Goal: Navigation & Orientation: Go to known website

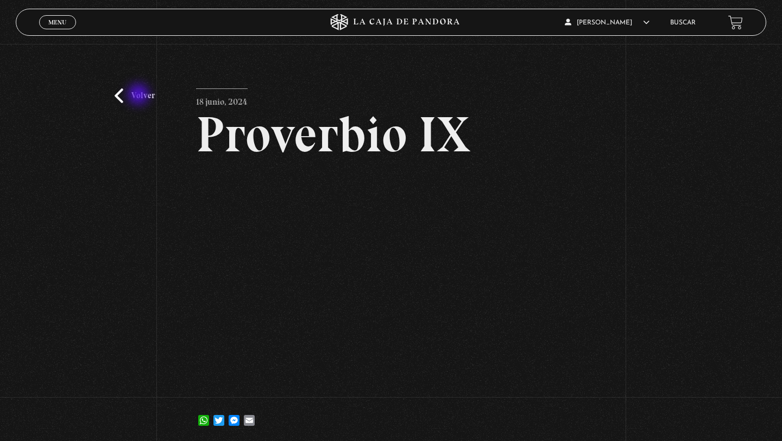
click at [140, 96] on link "Volver" at bounding box center [135, 96] width 40 height 15
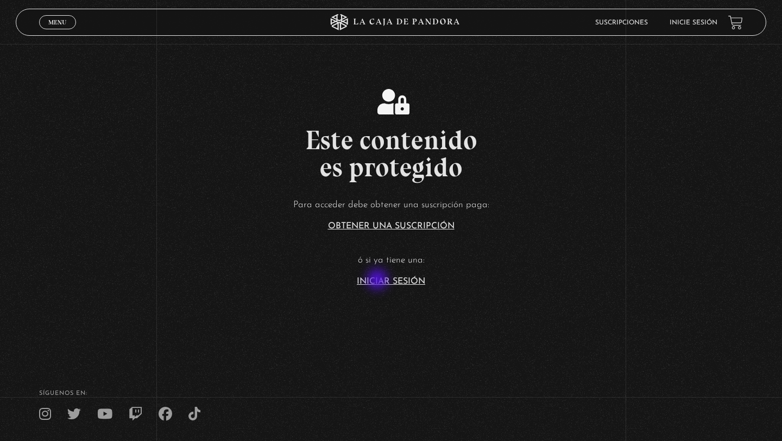
click at [378, 281] on link "Iniciar Sesión" at bounding box center [391, 281] width 68 height 9
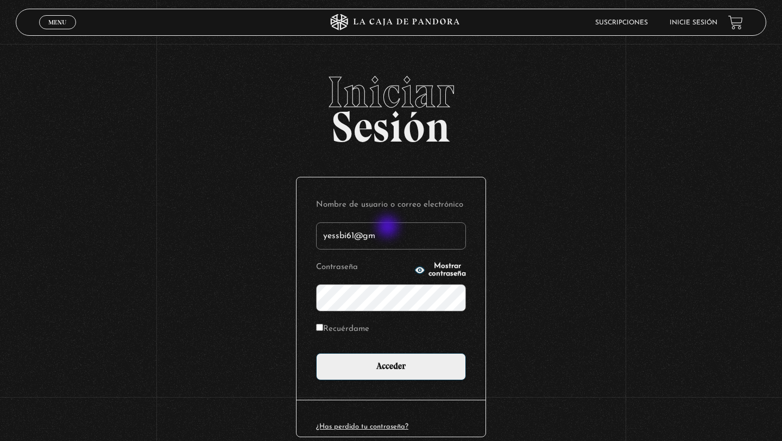
type input "yessbi61@gma"
type input "blanca HM"
click at [316, 353] on input "Acceder" at bounding box center [391, 366] width 150 height 27
